Goal: Use online tool/utility: Utilize a website feature to perform a specific function

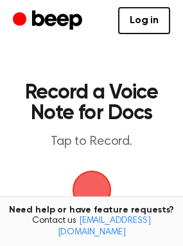
click at [87, 192] on span "button" at bounding box center [92, 190] width 36 height 36
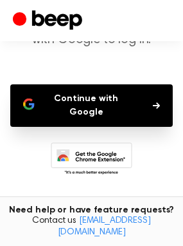
scroll to position [32, 0]
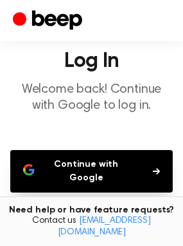
click at [102, 170] on button "Continue with Google" at bounding box center [91, 171] width 163 height 42
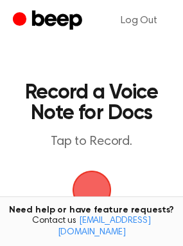
click at [104, 187] on span "button" at bounding box center [92, 190] width 36 height 36
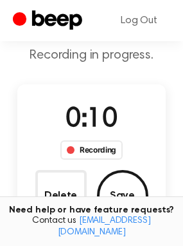
scroll to position [64, 0]
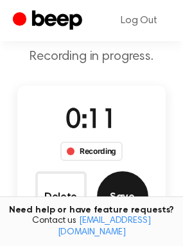
click at [118, 195] on button "Save" at bounding box center [122, 196] width 51 height 51
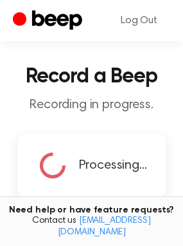
scroll to position [0, 0]
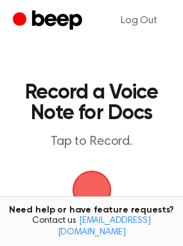
click at [99, 178] on span "button" at bounding box center [92, 190] width 36 height 36
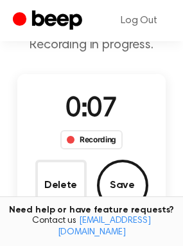
scroll to position [64, 0]
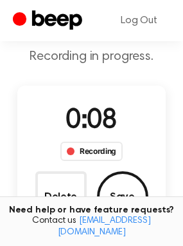
click at [93, 154] on div "Recording" at bounding box center [91, 150] width 62 height 19
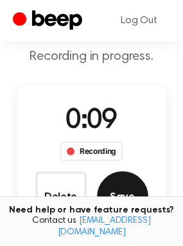
click at [116, 190] on button "Save" at bounding box center [122, 196] width 51 height 51
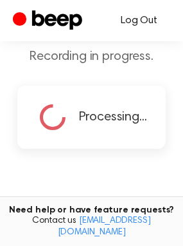
click at [147, 21] on link "Log Out" at bounding box center [139, 20] width 62 height 31
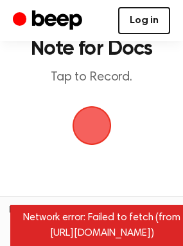
scroll to position [102, 0]
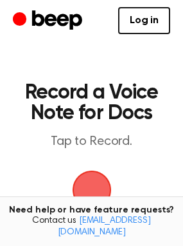
click at [99, 190] on span "button" at bounding box center [92, 190] width 36 height 36
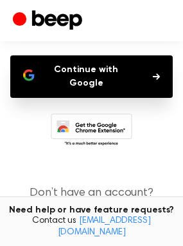
scroll to position [129, 0]
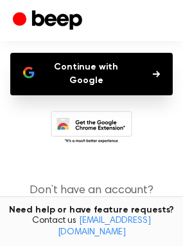
click at [91, 74] on button "Continue with Google" at bounding box center [91, 74] width 163 height 42
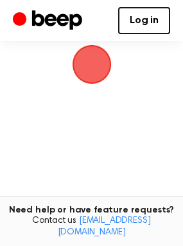
scroll to position [219, 0]
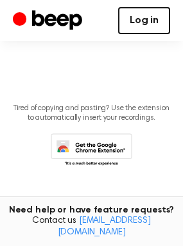
click at [142, 19] on link "Log in" at bounding box center [144, 20] width 52 height 27
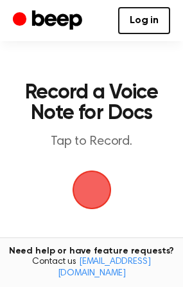
scroll to position [177, 0]
click at [102, 195] on span "button" at bounding box center [91, 189] width 51 height 51
